Goal: Information Seeking & Learning: Check status

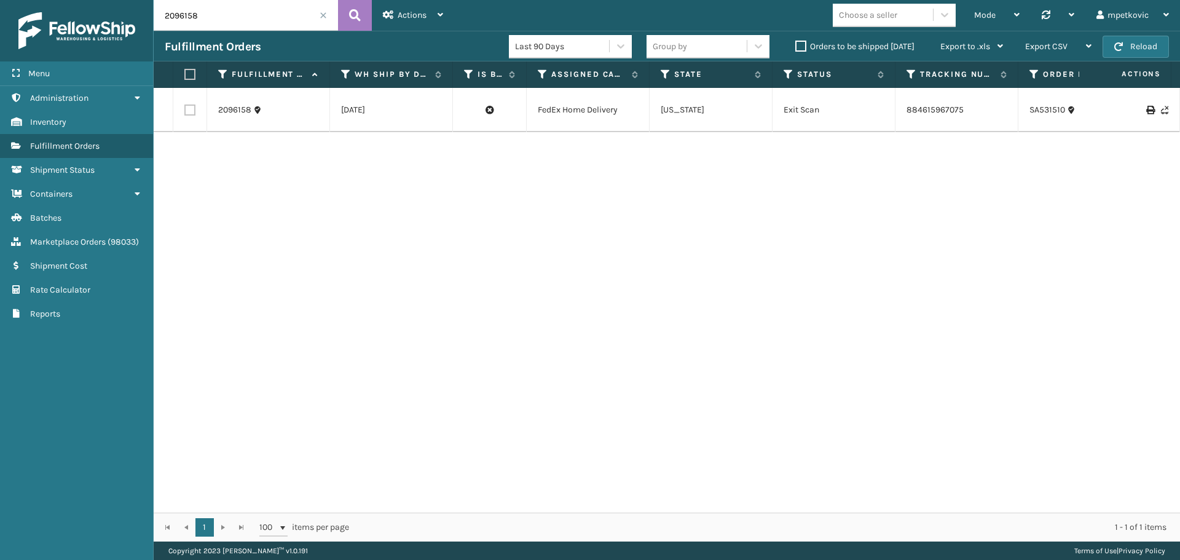
click at [407, 164] on div "2096158 [DATE] FedEx Home Delivery [US_STATE] Exit Scan 884615967075 SA531510 J…" at bounding box center [667, 300] width 1026 height 425
click at [394, 162] on div "2096158 [DATE] FedEx Home Delivery [US_STATE] Exit Scan 884615967075 SA531510 J…" at bounding box center [667, 300] width 1026 height 425
click at [378, 162] on div "2096158 [DATE] FedEx Home Delivery [US_STATE] Exit Scan 884615967075 SA531510 J…" at bounding box center [667, 300] width 1026 height 425
click at [298, 161] on div "2096158 [DATE] FedEx Home Delivery [US_STATE] Exit Scan 884615967075 SA531510 J…" at bounding box center [667, 300] width 1026 height 425
click at [272, 165] on div "2096158 [DATE] FedEx Home Delivery [US_STATE] Exit Scan 884615967075 SA531510 J…" at bounding box center [667, 300] width 1026 height 425
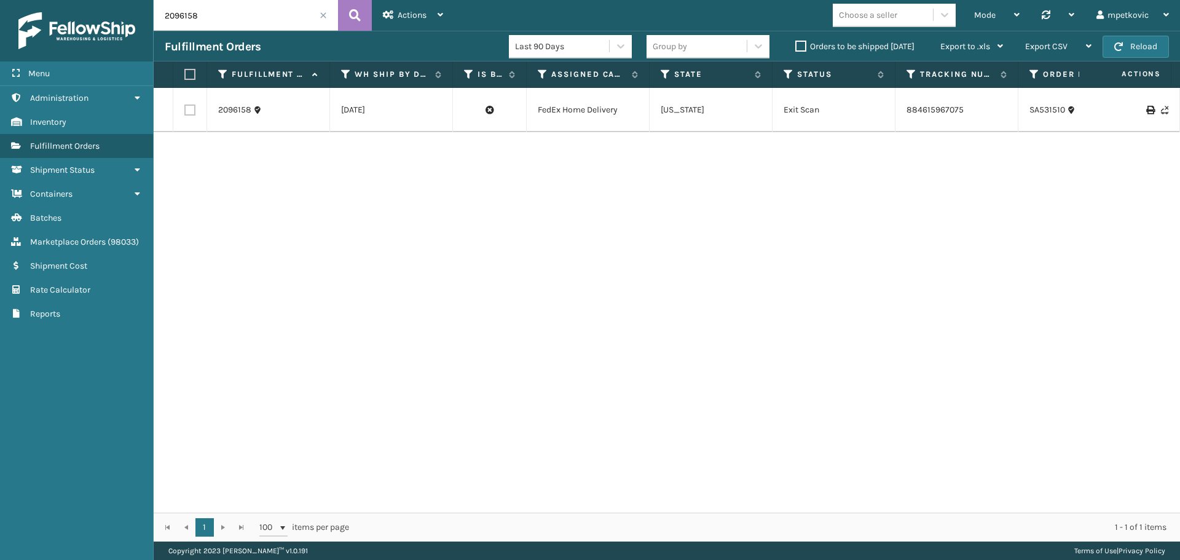
click at [278, 154] on div "2096158 [DATE] FedEx Home Delivery [US_STATE] Exit Scan 884615967075 SA531510 J…" at bounding box center [667, 300] width 1026 height 425
click at [239, 163] on div "2096158 [DATE] FedEx Home Delivery [US_STATE] Exit Scan 884615967075 SA531510 J…" at bounding box center [667, 300] width 1026 height 425
click at [238, 157] on div "2096158 [DATE] FedEx Home Delivery [US_STATE] Exit Scan 884615967075 SA531510 J…" at bounding box center [667, 300] width 1026 height 425
click at [208, 158] on div "2096158 [DATE] FedEx Home Delivery [US_STATE] Exit Scan 884615967075 SA531510 J…" at bounding box center [667, 300] width 1026 height 425
click at [257, 147] on div "2096158 [DATE] FedEx Home Delivery [US_STATE] Exit Scan 884615967075 SA531510 J…" at bounding box center [667, 300] width 1026 height 425
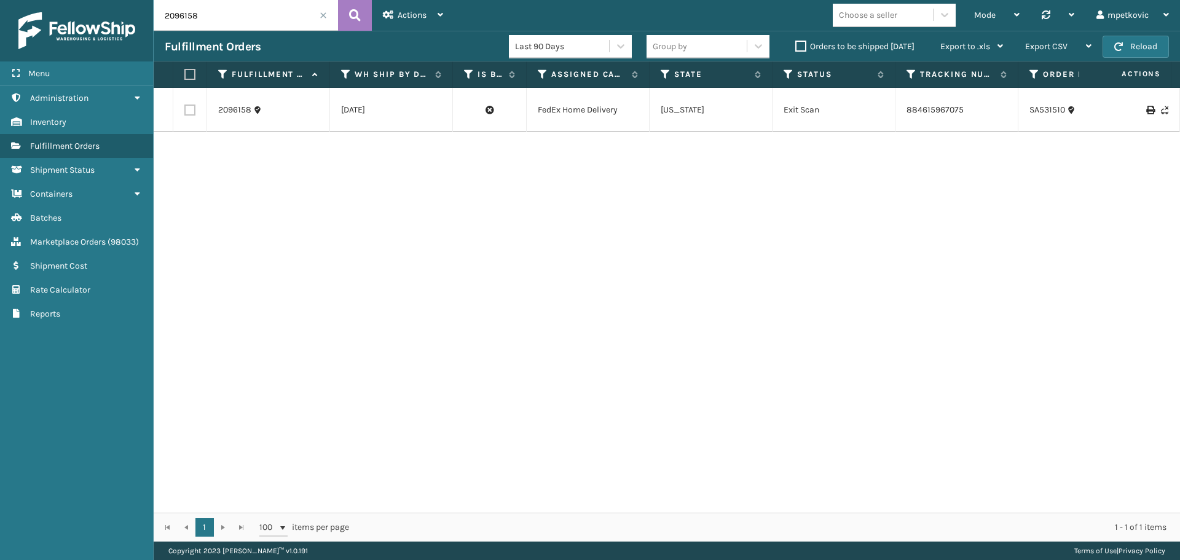
click at [300, 146] on div "2096158 [DATE] FedEx Home Delivery [US_STATE] Exit Scan 884615967075 SA531510 J…" at bounding box center [667, 300] width 1026 height 425
click at [261, 158] on div "2096158 [DATE] FedEx Home Delivery [US_STATE] Exit Scan 884615967075 SA531510 J…" at bounding box center [667, 300] width 1026 height 425
click at [210, 154] on div "2096158 [DATE] FedEx Home Delivery [US_STATE] Exit Scan 884615967075 SA531510 J…" at bounding box center [667, 300] width 1026 height 425
click at [286, 154] on div "2096158 [DATE] FedEx Home Delivery [US_STATE] Exit Scan 884615967075 SA531510 J…" at bounding box center [667, 300] width 1026 height 425
click at [259, 159] on div "2096158 [DATE] FedEx Home Delivery [US_STATE] Exit Scan 884615967075 SA531510 J…" at bounding box center [667, 300] width 1026 height 425
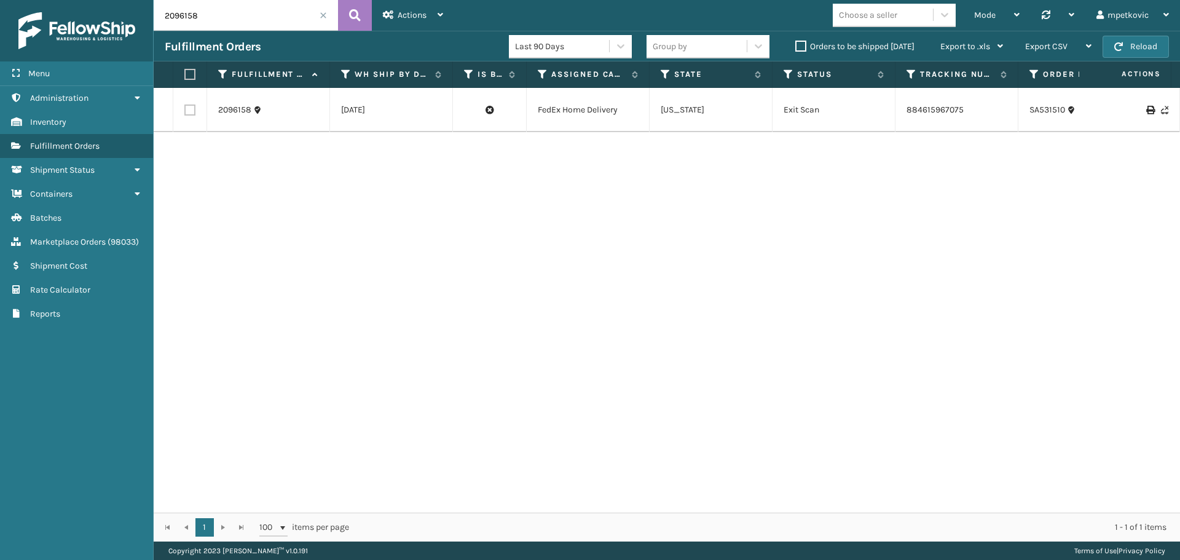
click at [255, 153] on div "2096158 [DATE] FedEx Home Delivery [US_STATE] Exit Scan 884615967075 SA531510 J…" at bounding box center [667, 300] width 1026 height 425
click at [448, 201] on div "2096158 [DATE] FedEx Home Delivery [US_STATE] Exit Scan 884615967075 SA531510 J…" at bounding box center [667, 300] width 1026 height 425
click at [293, 178] on div "2096158 [DATE] FedEx Home Delivery [US_STATE] Exit Scan 884615967075 SA531510 J…" at bounding box center [667, 300] width 1026 height 425
click at [251, 159] on div "2096158 [DATE] FedEx Home Delivery [US_STATE] Exit Scan 884615967075 SA531510 J…" at bounding box center [667, 300] width 1026 height 425
click at [280, 152] on div "2096158 [DATE] FedEx Home Delivery [US_STATE] Exit Scan 884615967075 SA531510 J…" at bounding box center [667, 300] width 1026 height 425
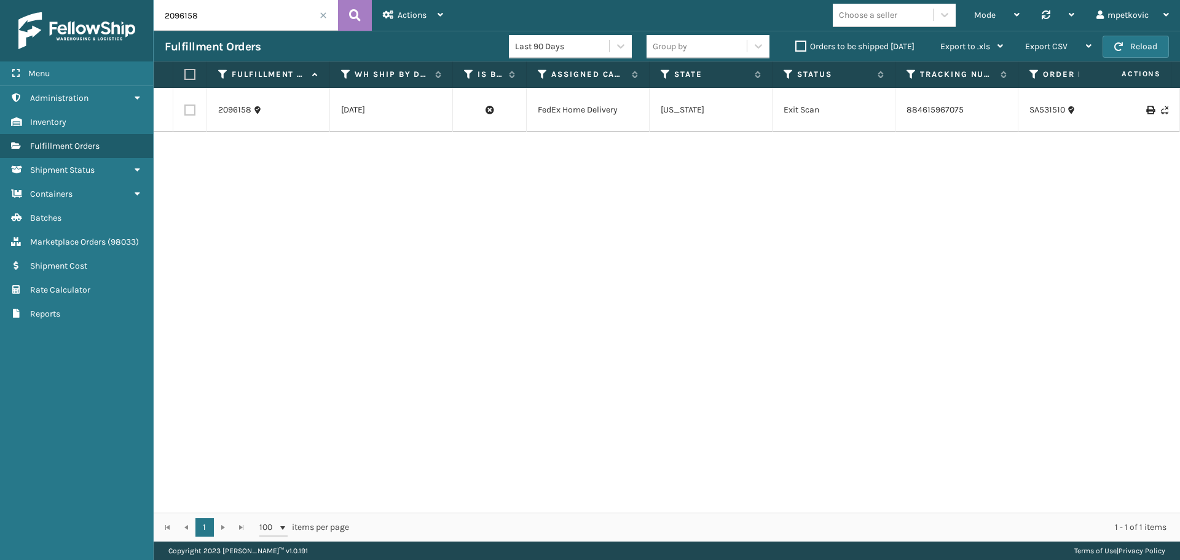
click at [241, 157] on div "2096158 [DATE] FedEx Home Delivery [US_STATE] Exit Scan 884615967075 SA531510 J…" at bounding box center [667, 300] width 1026 height 425
click at [244, 147] on div "2096158 [DATE] FedEx Home Delivery [US_STATE] Exit Scan 884615967075 SA531510 J…" at bounding box center [667, 300] width 1026 height 425
click at [273, 141] on div "2096158 [DATE] FedEx Home Delivery [US_STATE] Exit Scan 884615967075 SA531510 J…" at bounding box center [667, 300] width 1026 height 425
click at [246, 147] on div "2096158 [DATE] FedEx Home Delivery [US_STATE] Exit Scan 884615967075 SA531510 J…" at bounding box center [667, 300] width 1026 height 425
click at [276, 140] on div "2096158 [DATE] FedEx Home Delivery [US_STATE] Exit Scan 884615967075 SA531510 J…" at bounding box center [667, 300] width 1026 height 425
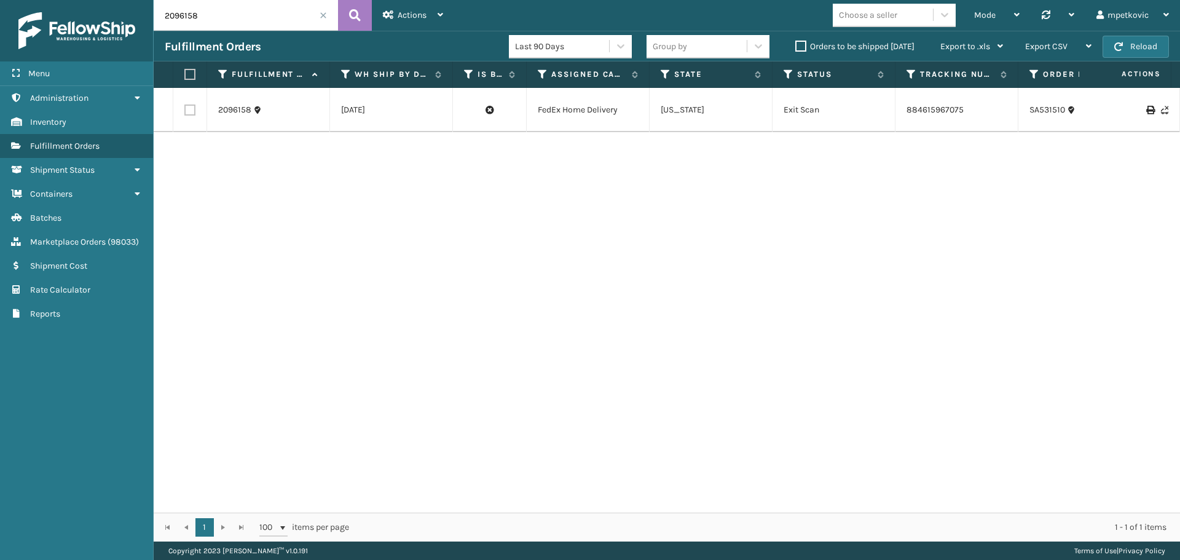
click at [283, 141] on div "2096158 [DATE] FedEx Home Delivery [US_STATE] Exit Scan 884615967075 SA531510 J…" at bounding box center [667, 300] width 1026 height 425
click at [365, 223] on div "2096158 [DATE] FedEx Home Delivery [US_STATE] Exit Scan 884615967075 SA531510 J…" at bounding box center [667, 300] width 1026 height 425
click at [386, 158] on div "2096158 [DATE] FedEx Home Delivery [US_STATE] Exit Scan 884615967075 SA531510 J…" at bounding box center [667, 300] width 1026 height 425
click at [294, 169] on div "2096158 [DATE] FedEx Home Delivery [US_STATE] Exit Scan 884615967075 SA531510 J…" at bounding box center [667, 300] width 1026 height 425
click at [292, 156] on div "2096158 [DATE] FedEx Home Delivery [US_STATE] Exit Scan 884615967075 SA531510 J…" at bounding box center [667, 300] width 1026 height 425
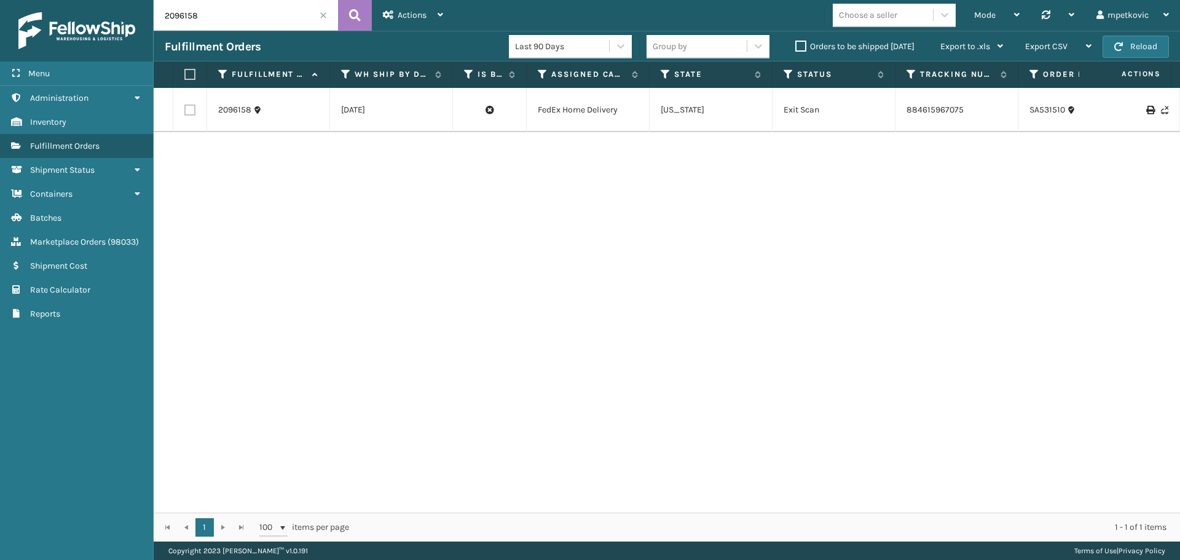
click at [801, 358] on div "2096158 [DATE] FedEx Home Delivery [US_STATE] Exit Scan 884615967075 SA531510 J…" at bounding box center [667, 300] width 1026 height 425
